Goal: Task Accomplishment & Management: Manage account settings

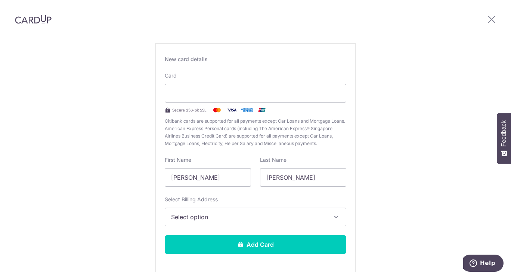
scroll to position [75, 0]
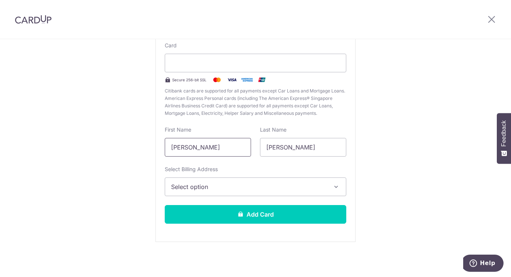
click at [208, 153] on input "Kan Wai Yim" at bounding box center [208, 147] width 86 height 19
type input "NOAH"
click at [268, 150] on input "Noah" at bounding box center [303, 147] width 86 height 19
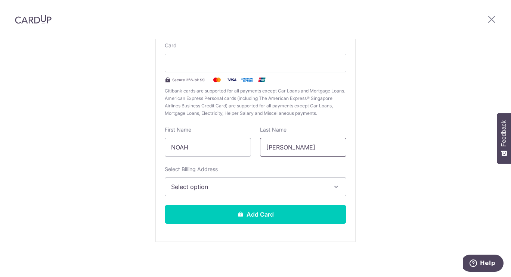
click at [268, 150] on input "Noah" at bounding box center [303, 147] width 86 height 19
type input "KAN"
click at [222, 186] on span "Select option" at bounding box center [248, 187] width 155 height 9
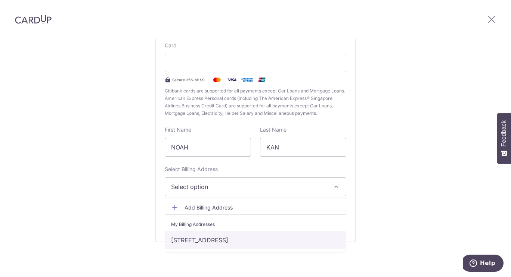
click at [278, 244] on link "25 Eng Kong Crescent, Singapore, Singapore-599420" at bounding box center [255, 240] width 181 height 18
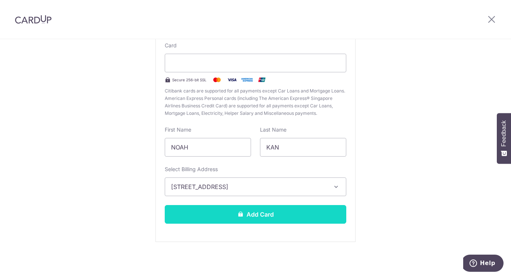
click at [261, 214] on button "Add Card" at bounding box center [255, 214] width 181 height 19
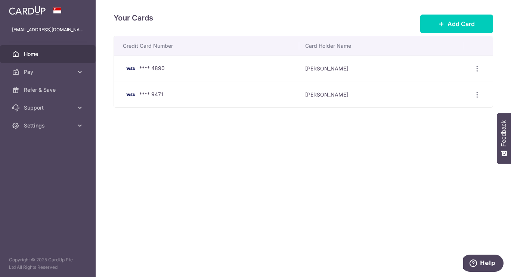
click at [23, 59] on link "Home" at bounding box center [48, 54] width 96 height 18
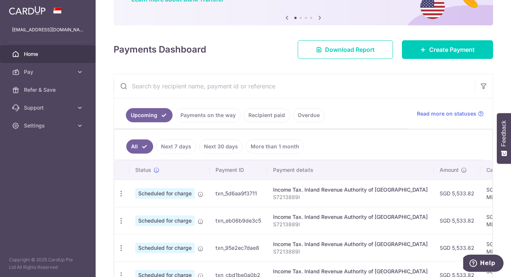
scroll to position [71, 0]
click at [118, 195] on icon "button" at bounding box center [121, 194] width 8 height 8
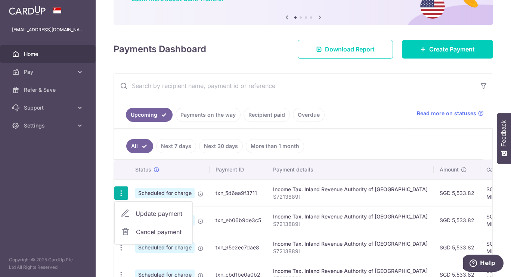
click at [158, 213] on span "Update payment" at bounding box center [160, 213] width 51 height 9
radio input "true"
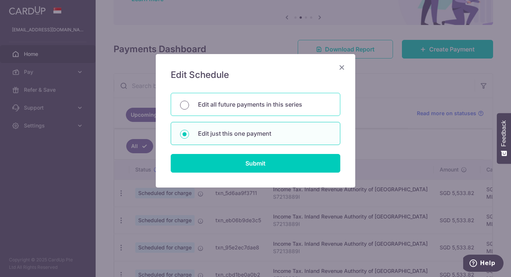
click at [185, 101] on input "Edit all future payments in this series" at bounding box center [184, 105] width 9 height 9
radio input "true"
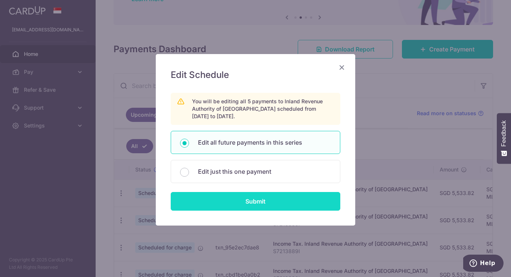
click at [257, 203] on input "Submit" at bounding box center [255, 201] width 169 height 19
radio input "true"
type input "5,533.82"
type input "S7213889I"
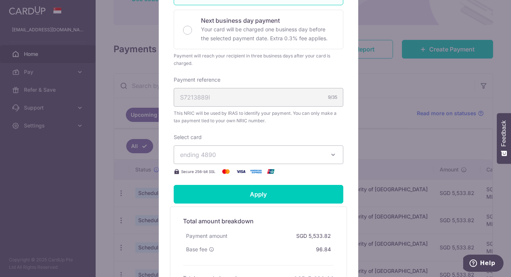
scroll to position [199, 0]
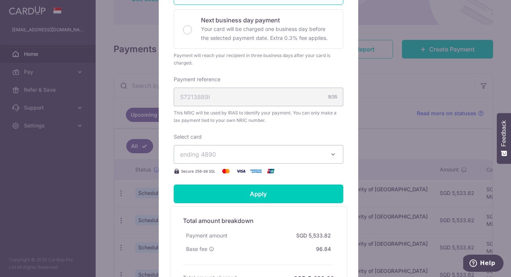
click at [329, 155] on icon "button" at bounding box center [332, 154] width 7 height 7
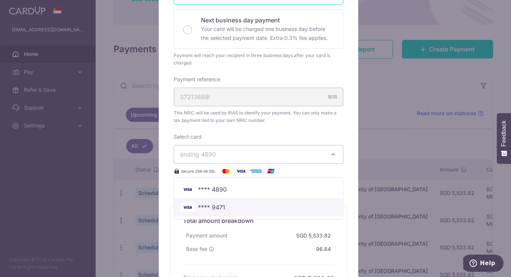
click at [224, 206] on span "**** 9471" at bounding box center [258, 207] width 157 height 9
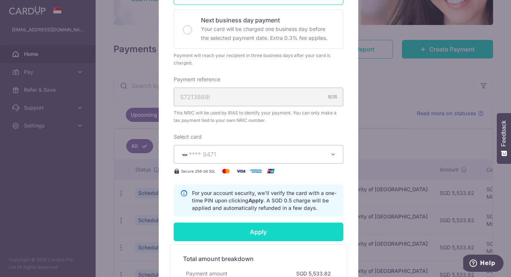
click at [279, 230] on input "Apply" at bounding box center [258, 232] width 169 height 19
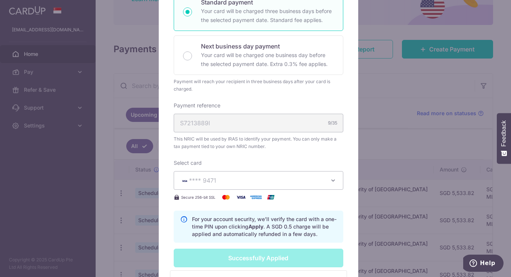
type input "Successfully Applied"
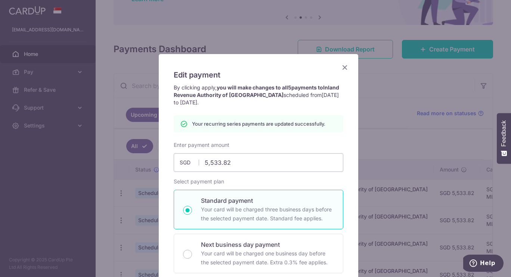
scroll to position [1, 0]
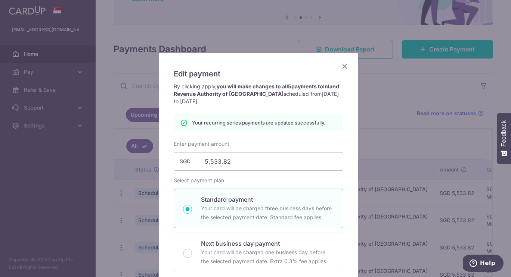
click at [346, 65] on icon "Close" at bounding box center [344, 66] width 9 height 9
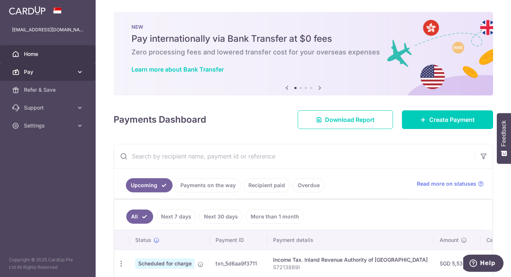
click at [82, 74] on icon at bounding box center [79, 71] width 7 height 7
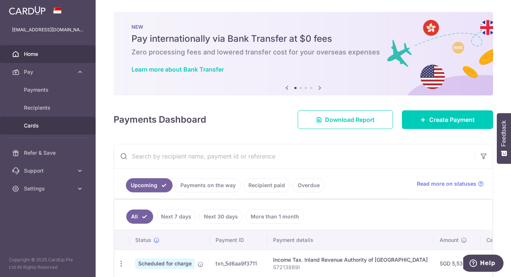
click at [36, 124] on span "Cards" at bounding box center [48, 125] width 49 height 7
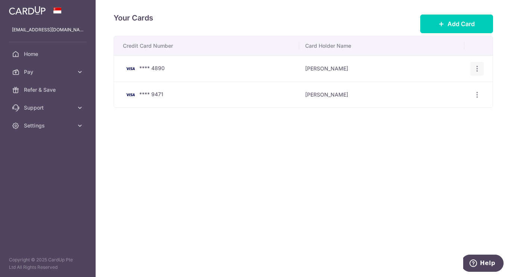
click at [477, 70] on icon "button" at bounding box center [477, 69] width 8 height 8
click at [435, 109] on span "Delete" at bounding box center [451, 107] width 51 height 9
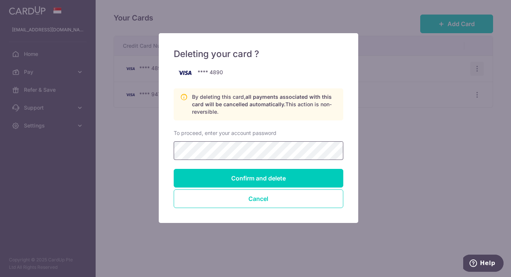
scroll to position [20, 0]
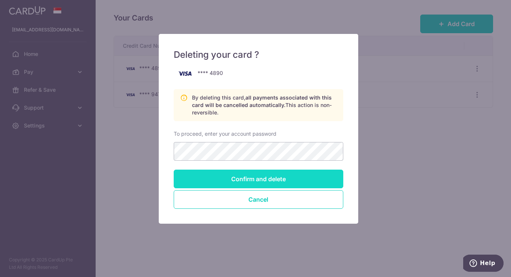
click at [308, 181] on input "Confirm and delete" at bounding box center [258, 179] width 169 height 19
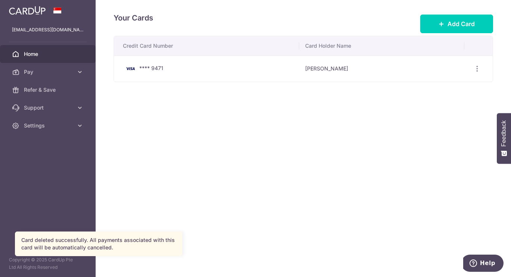
click at [34, 54] on span "Home" at bounding box center [48, 53] width 49 height 7
